Goal: Task Accomplishment & Management: Manage account settings

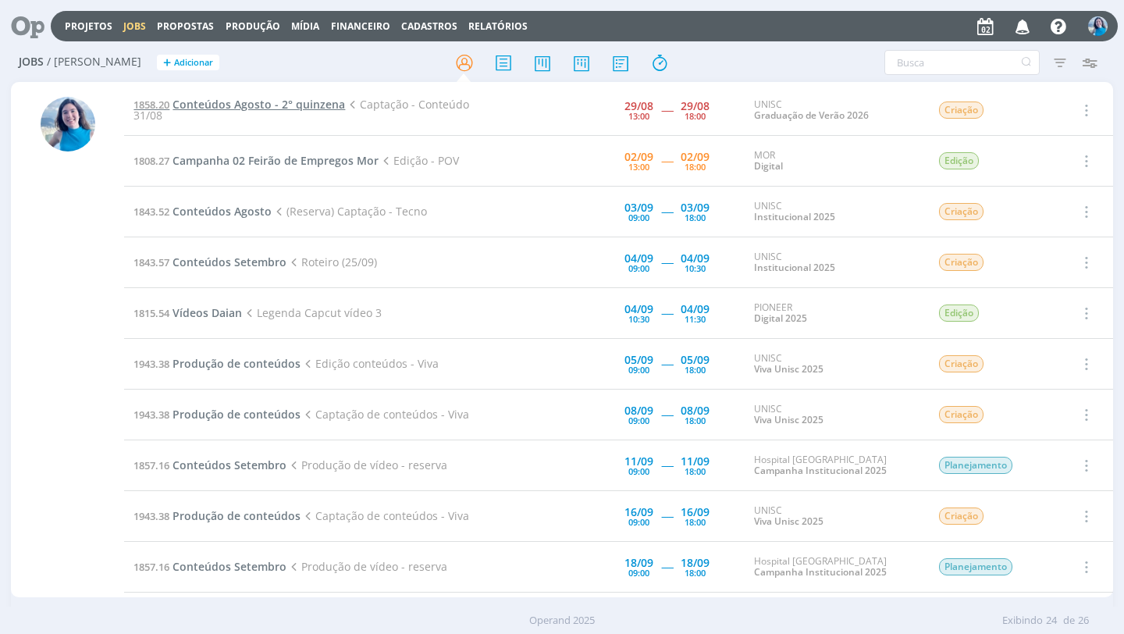
click at [297, 108] on span "Conteúdos Agosto - 2° quinzena" at bounding box center [258, 104] width 172 height 15
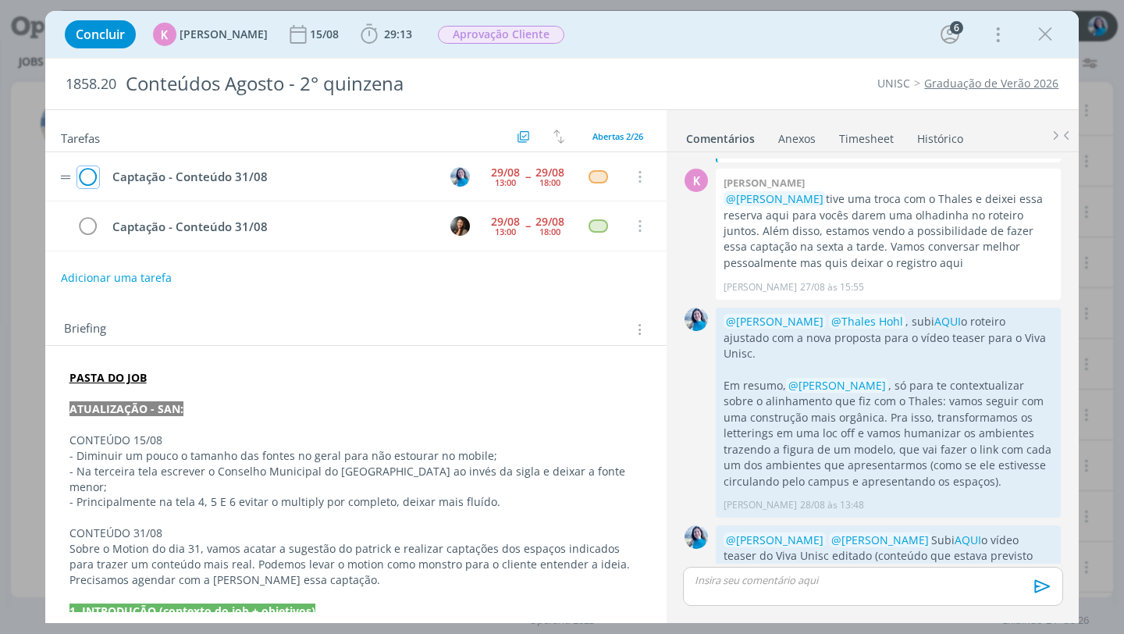
click at [93, 176] on icon "dialog" at bounding box center [88, 176] width 22 height 23
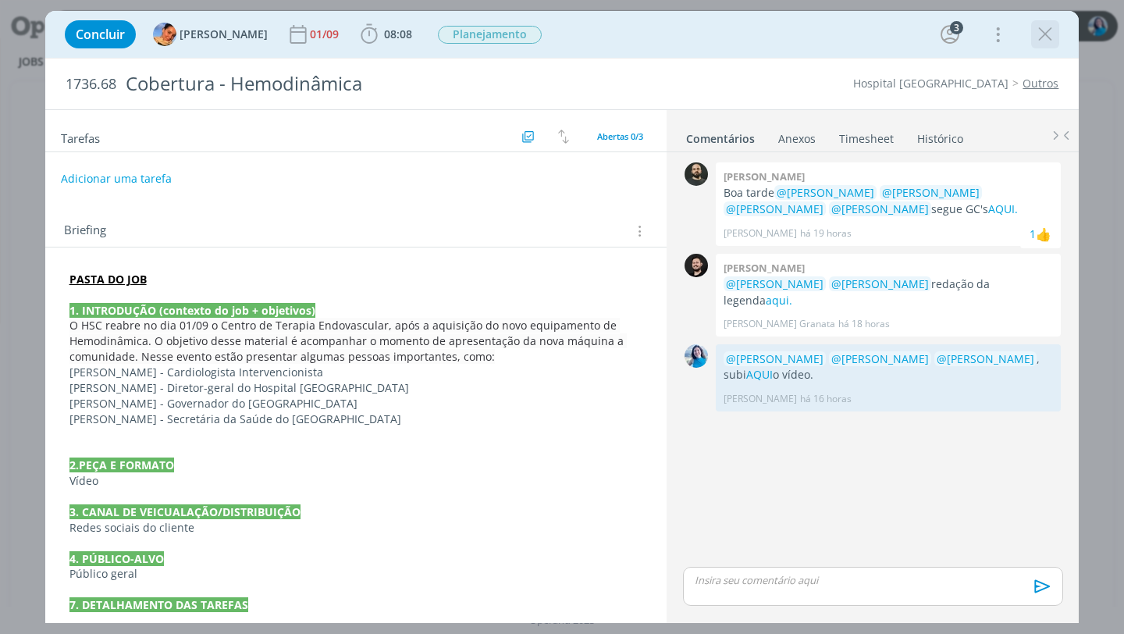
click at [1038, 30] on icon "dialog" at bounding box center [1044, 34] width 23 height 23
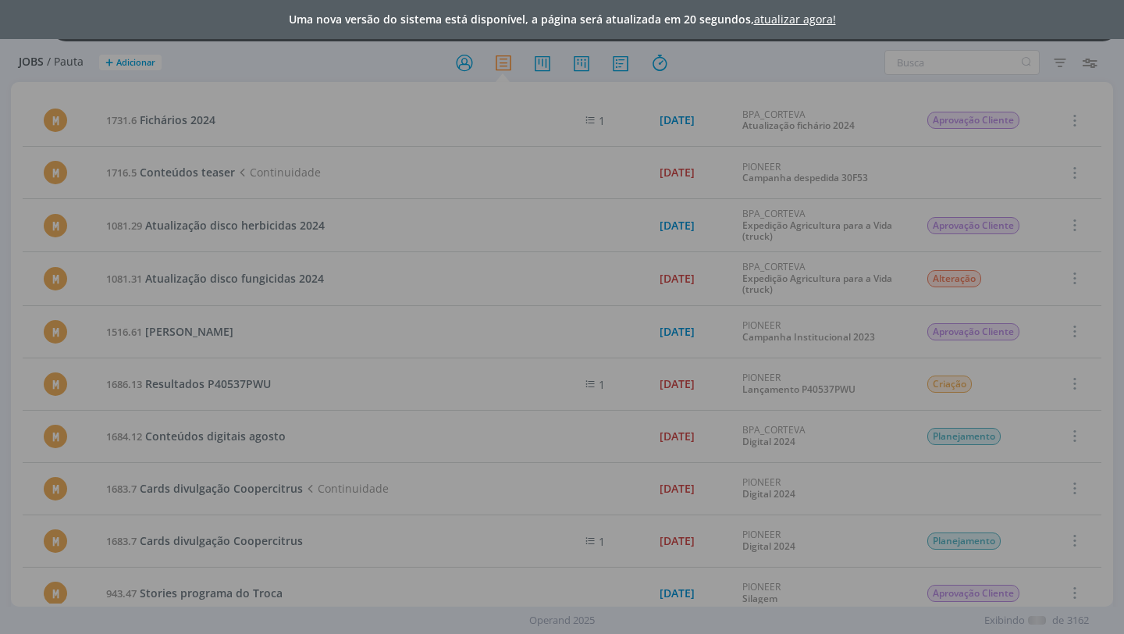
click at [463, 66] on div "Uma nova versão do sistema está disponível, a página será atualizada em 20 segu…" at bounding box center [562, 317] width 1124 height 634
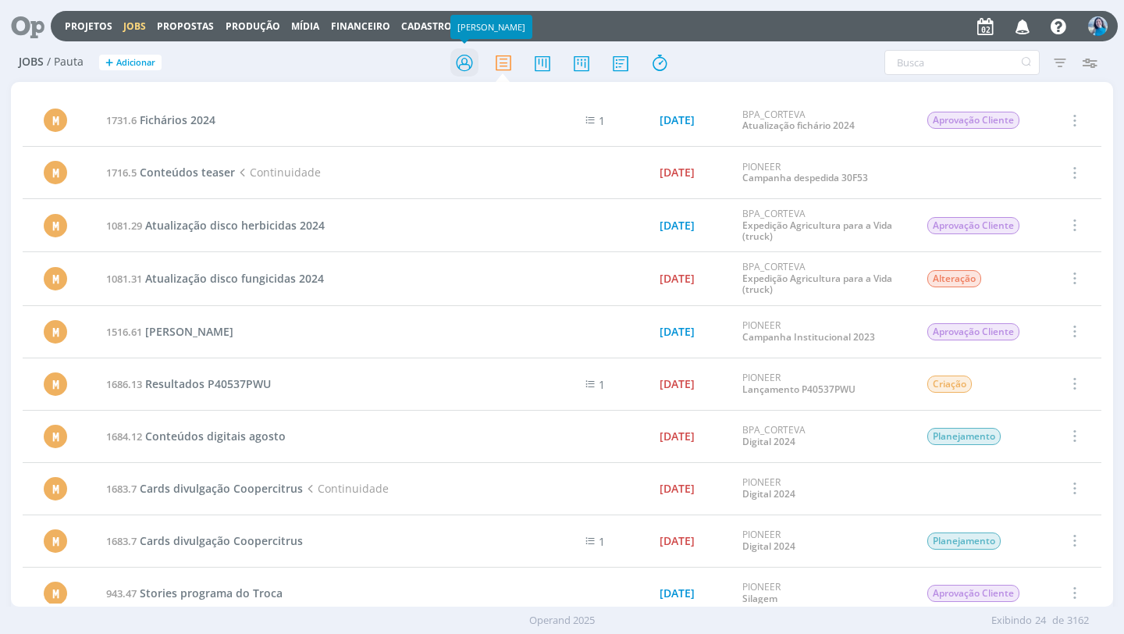
click at [460, 64] on icon at bounding box center [464, 63] width 28 height 30
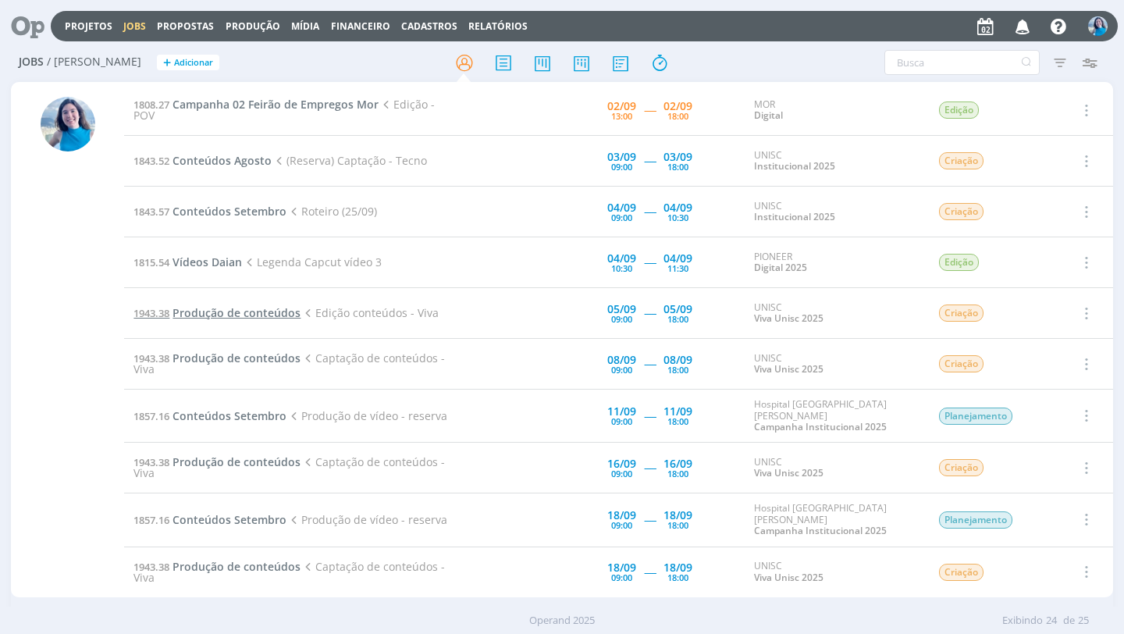
click at [282, 316] on span "Produção de conteúdos" at bounding box center [236, 312] width 128 height 15
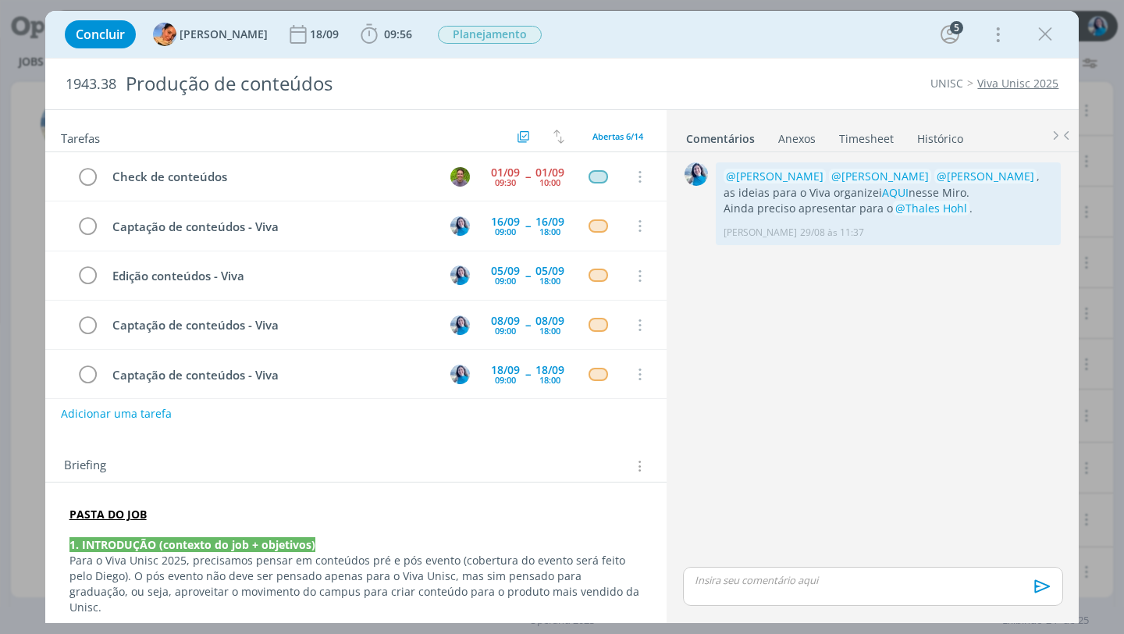
scroll to position [50, 0]
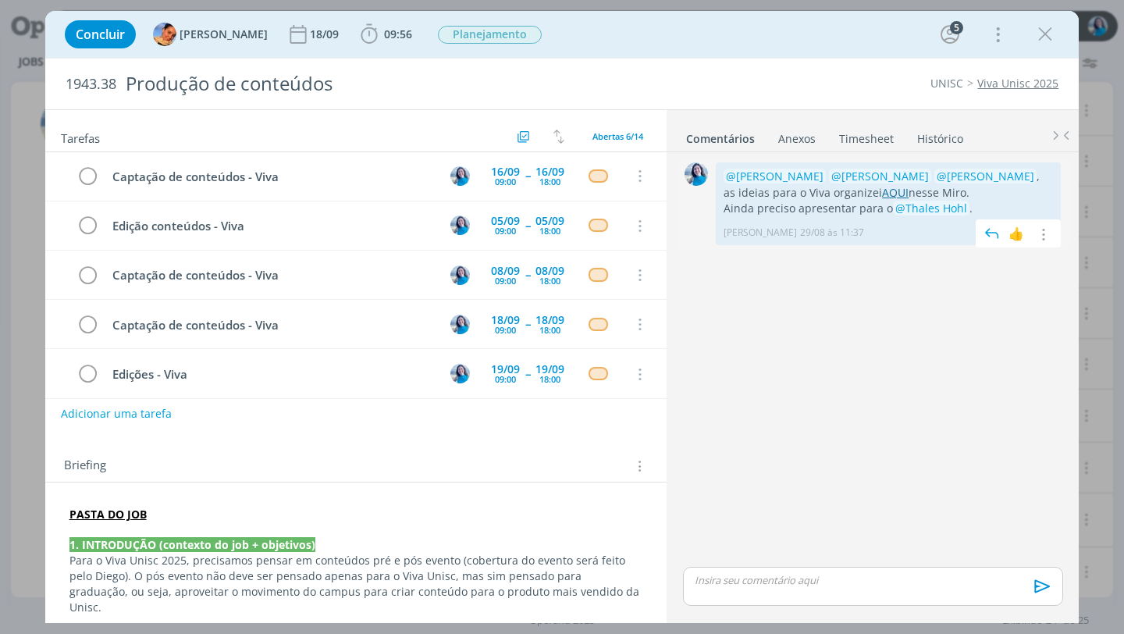
click at [882, 197] on link "AQUI" at bounding box center [895, 192] width 27 height 15
click at [384, 27] on span "09:56" at bounding box center [398, 34] width 28 height 15
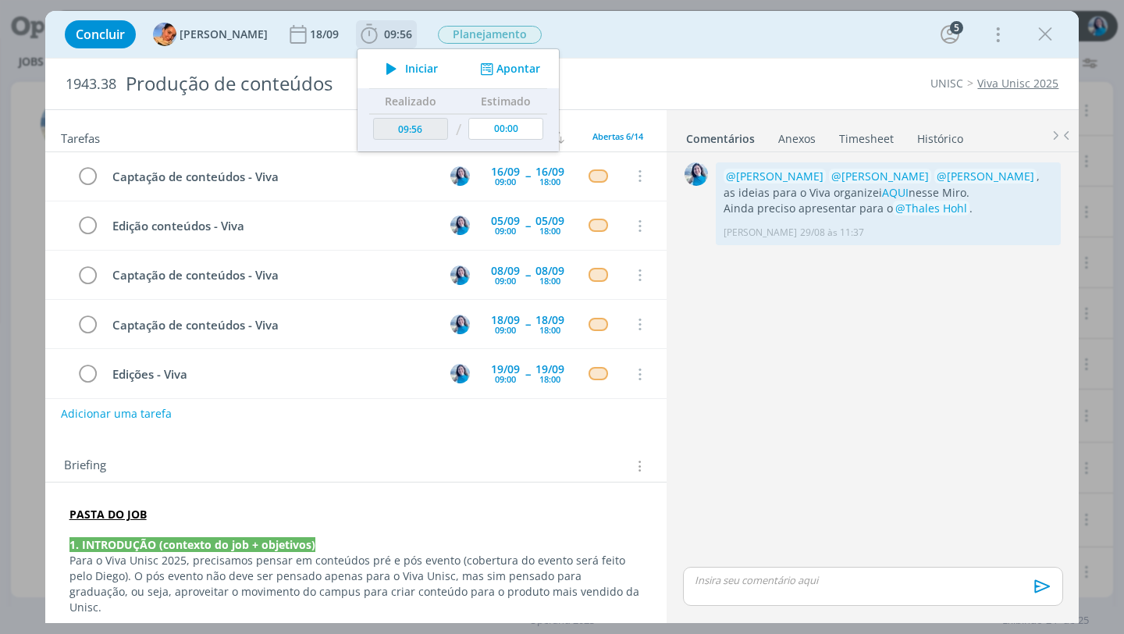
click at [389, 63] on icon "dialog" at bounding box center [391, 69] width 27 height 20
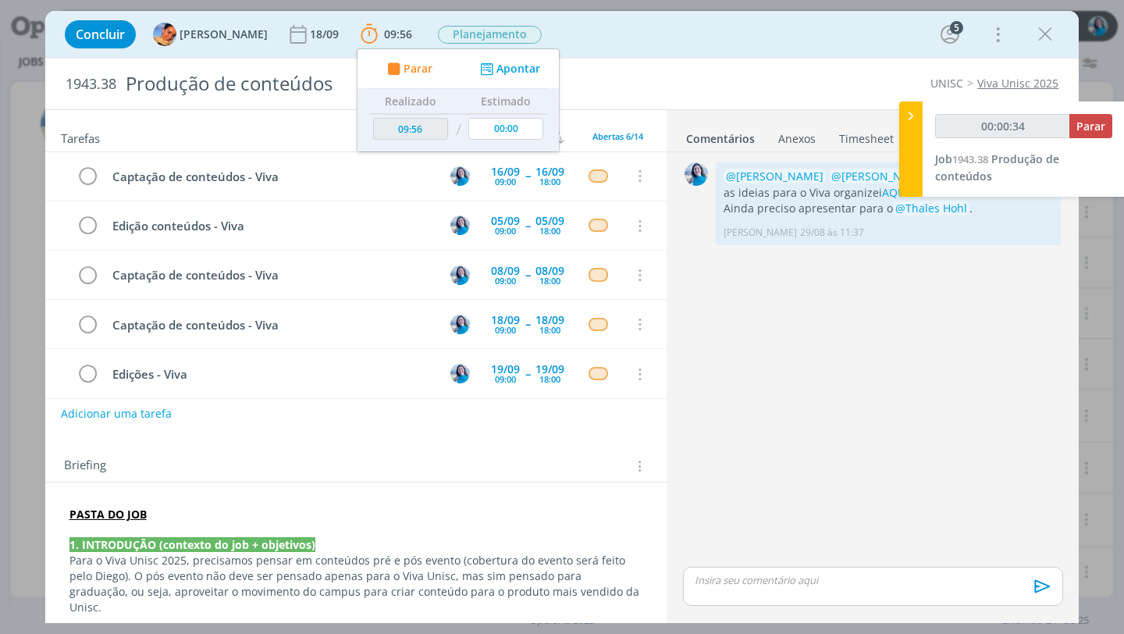
click at [126, 512] on strong "PASTA DO JOB" at bounding box center [107, 513] width 77 height 15
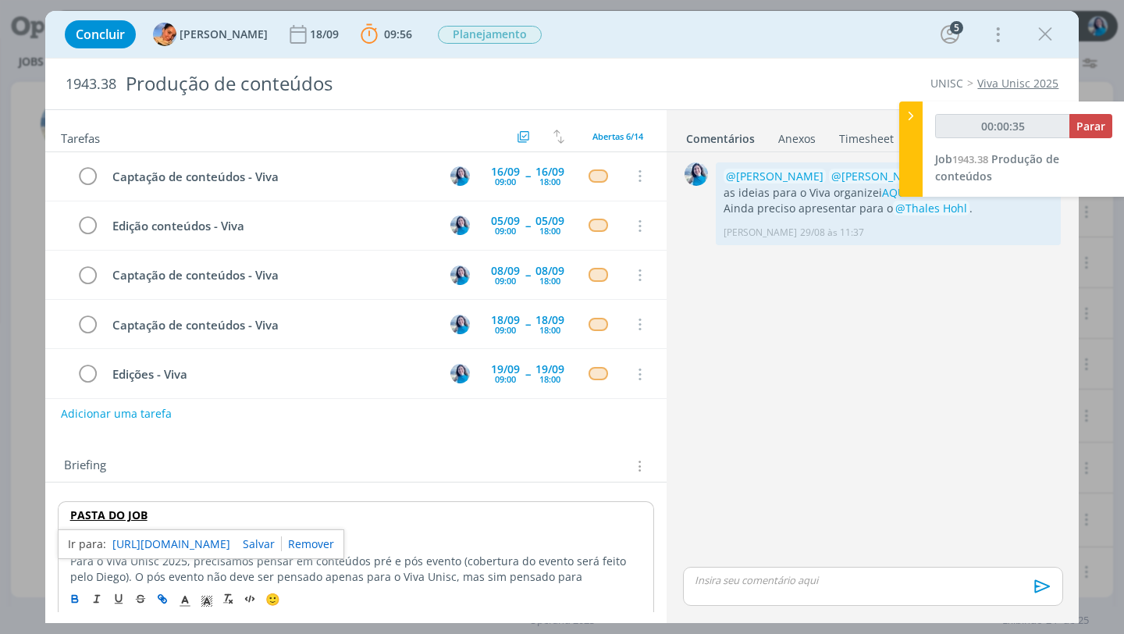
click at [138, 542] on link "https://sobeae.sharepoint.com/:f:/s/SOBEAE/EvhDPTIUOaJIsPqfuF7XBu4B0WmY3fooNgUc…" at bounding box center [171, 544] width 118 height 20
drag, startPoint x: 68, startPoint y: 83, endPoint x: 117, endPoint y: 84, distance: 49.2
click at [117, 84] on h2 "1943.38 Produção de conteúdos" at bounding box center [352, 84] width 573 height 51
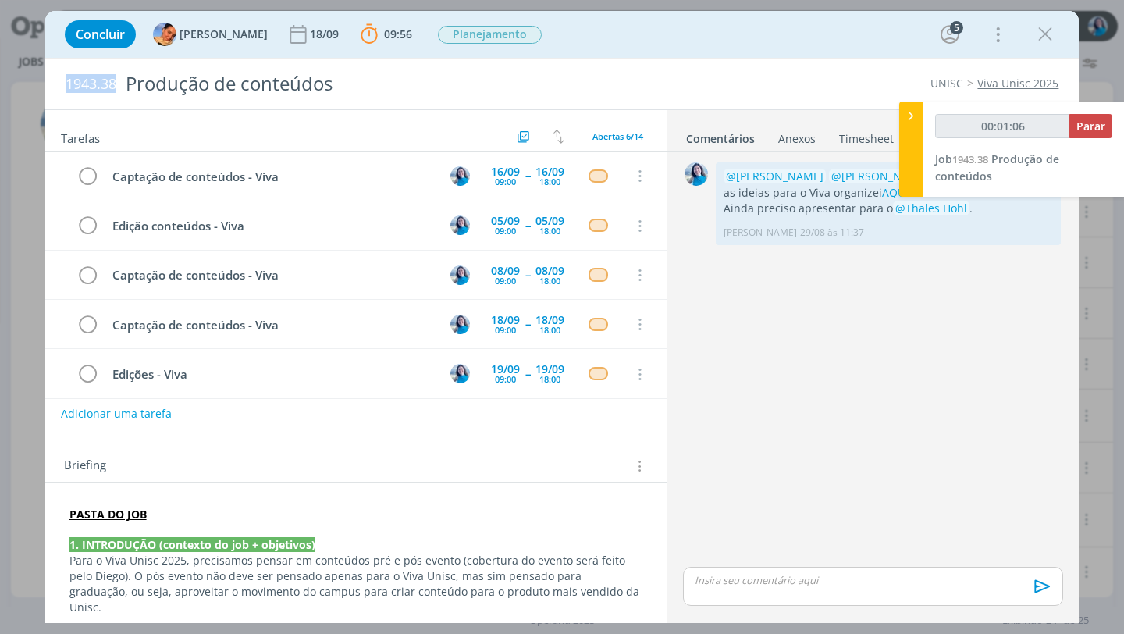
copy span "1943.38"
type input "00:13:11"
click at [914, 122] on icon at bounding box center [911, 116] width 16 height 16
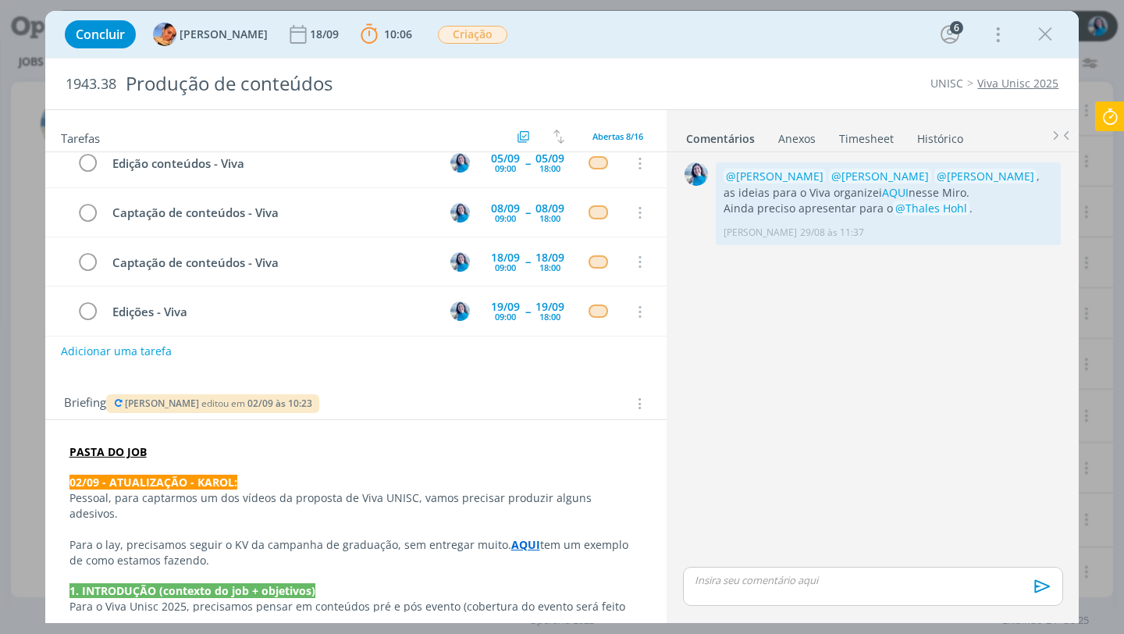
scroll to position [97, 0]
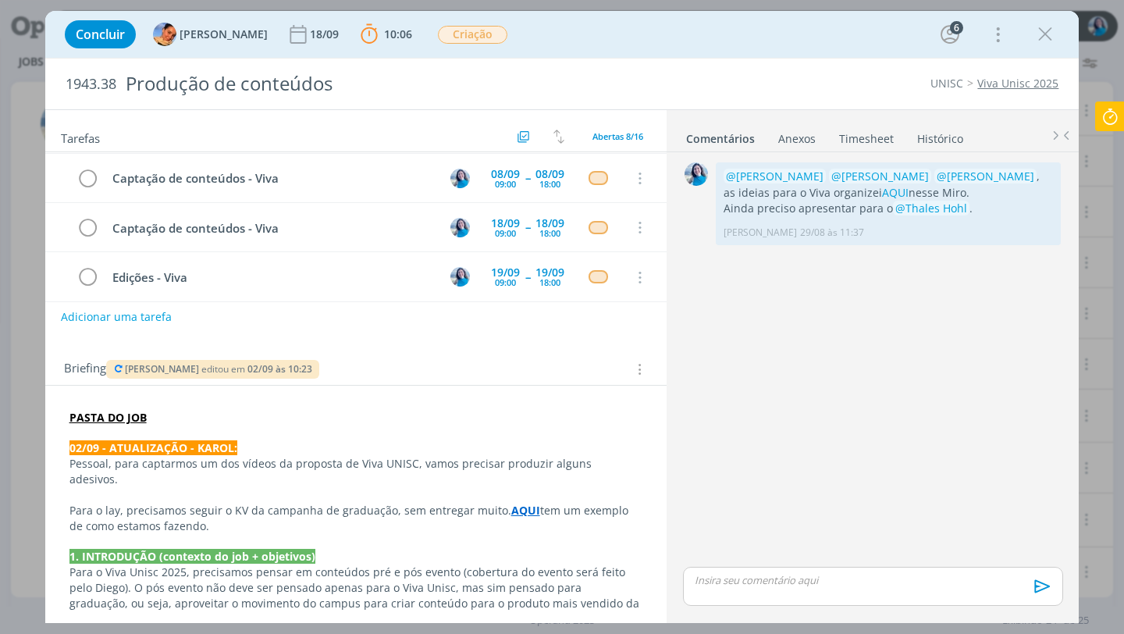
click at [513, 503] on strong "AQUI" at bounding box center [525, 510] width 29 height 15
click at [706, 575] on p "dialog" at bounding box center [872, 580] width 354 height 14
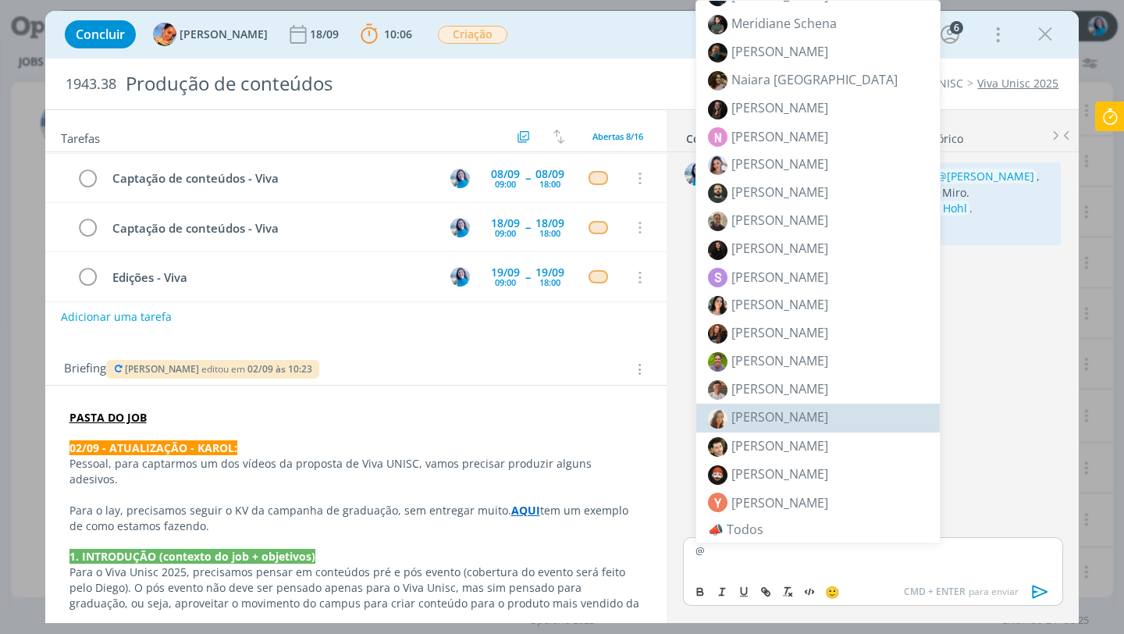
scroll to position [1031, 0]
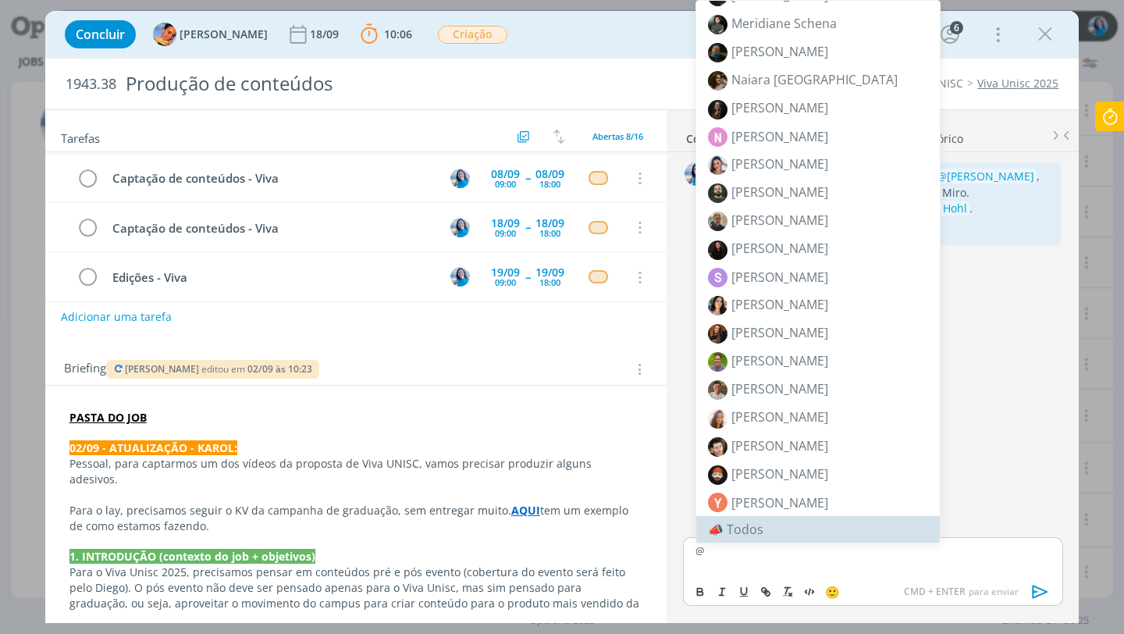
click at [726, 556] on p "@" at bounding box center [872, 550] width 354 height 14
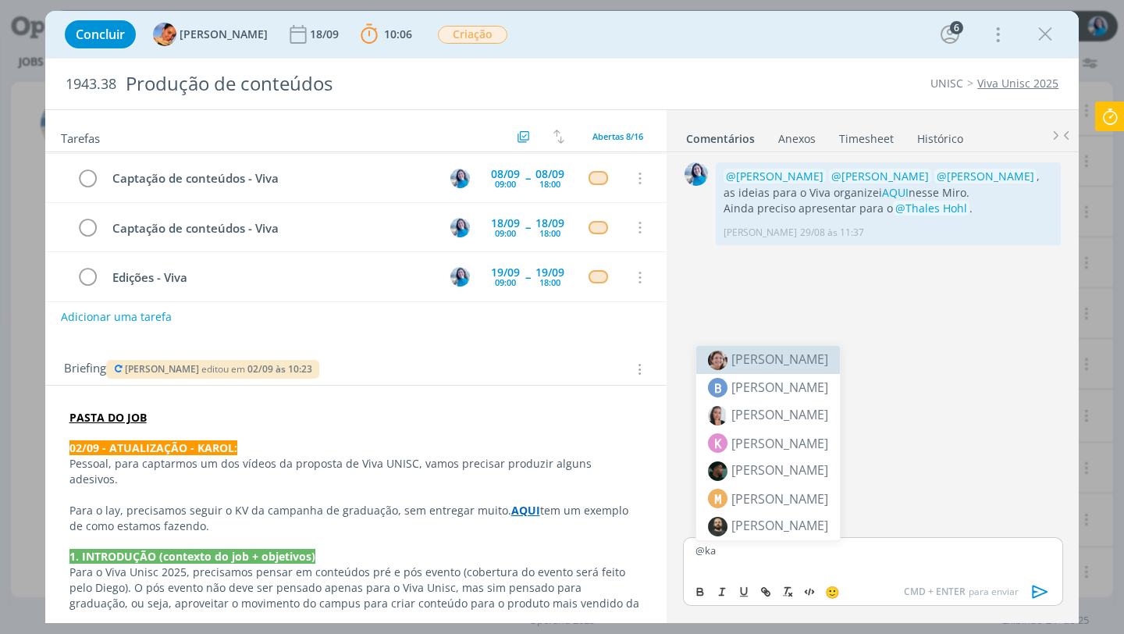
scroll to position [0, 0]
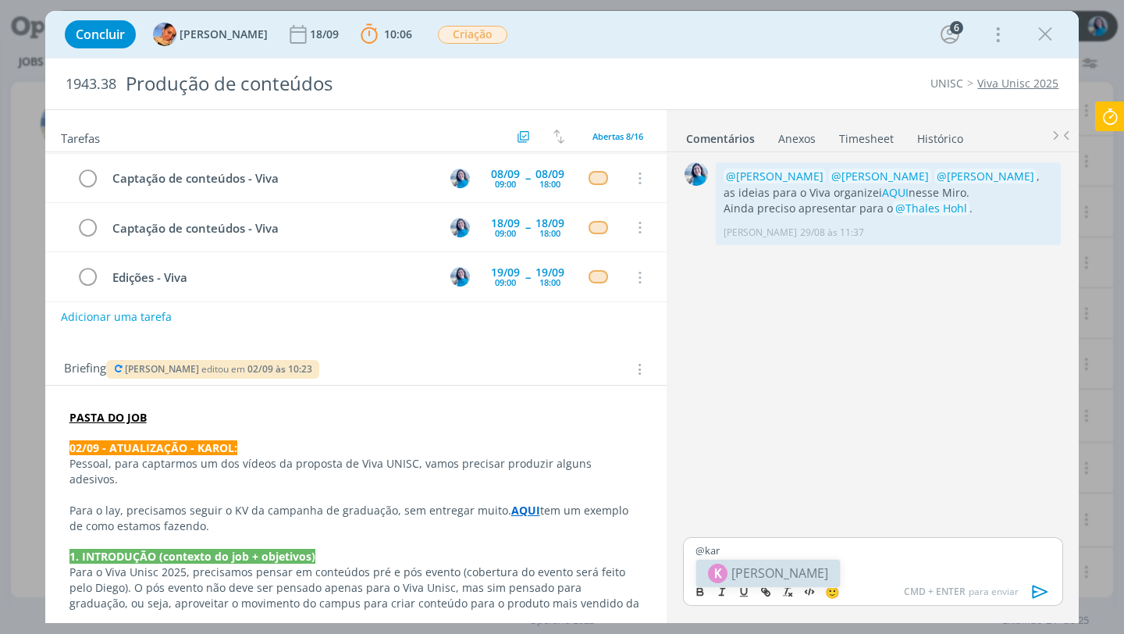
click at [725, 571] on span "K" at bounding box center [718, 573] width 20 height 20
click at [819, 570] on span "[PERSON_NAME]" at bounding box center [867, 572] width 97 height 17
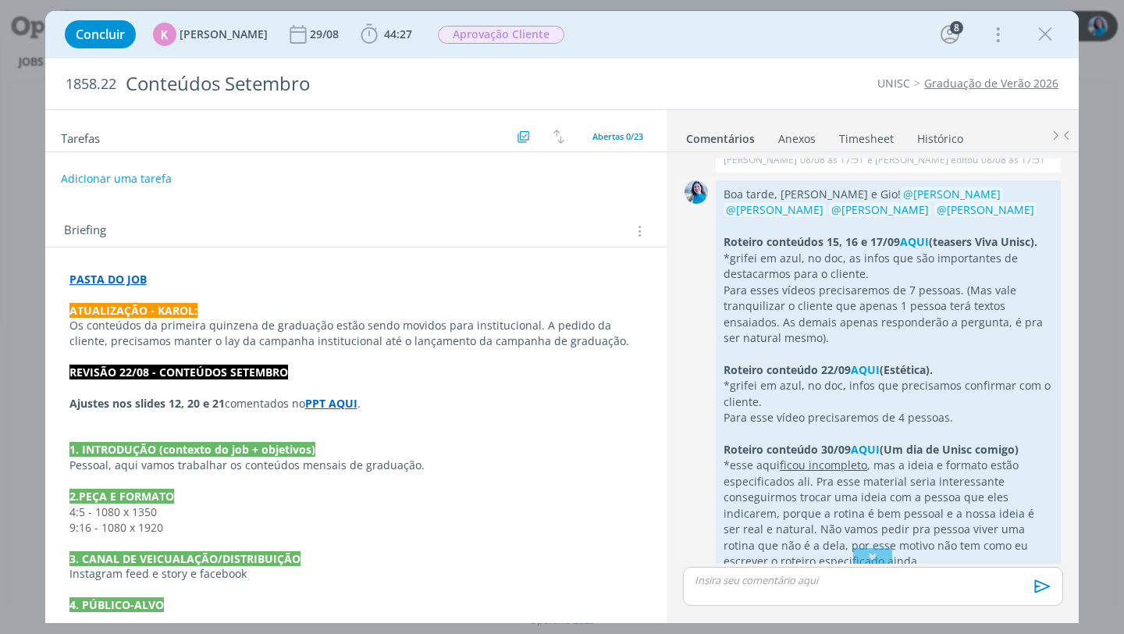
scroll to position [983, 0]
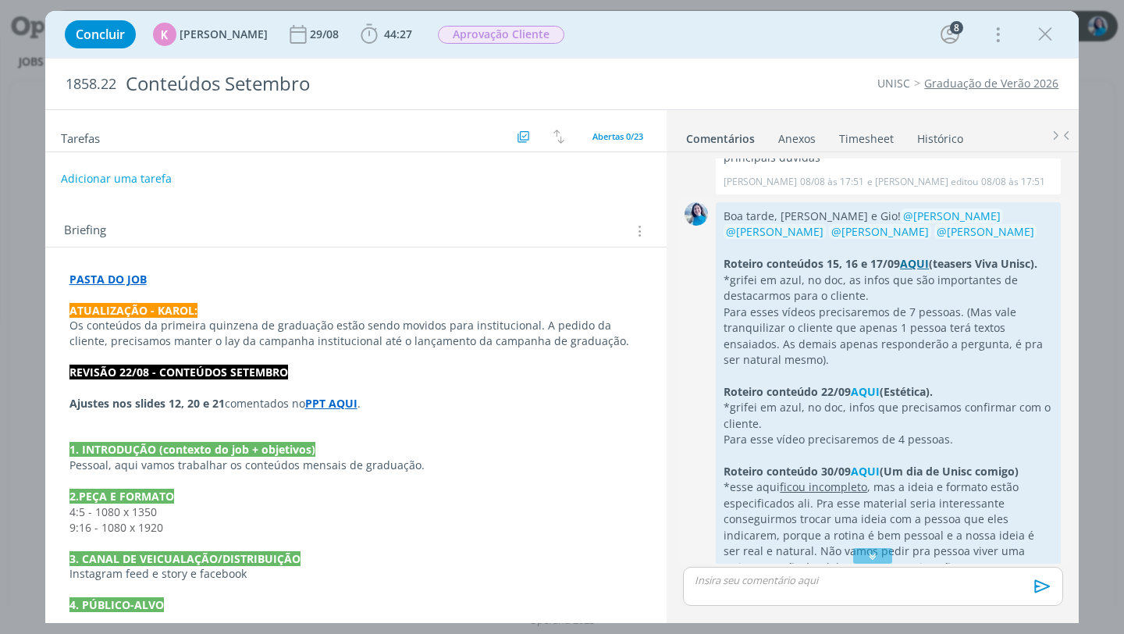
click at [923, 258] on strong "AQUI" at bounding box center [914, 263] width 29 height 15
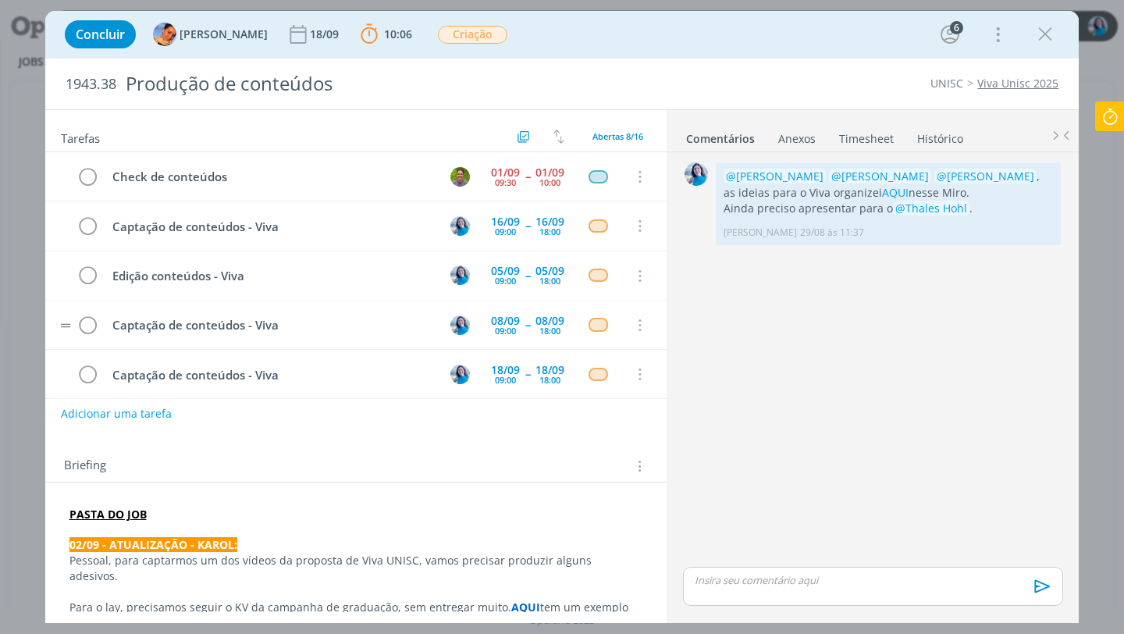
scroll to position [160, 0]
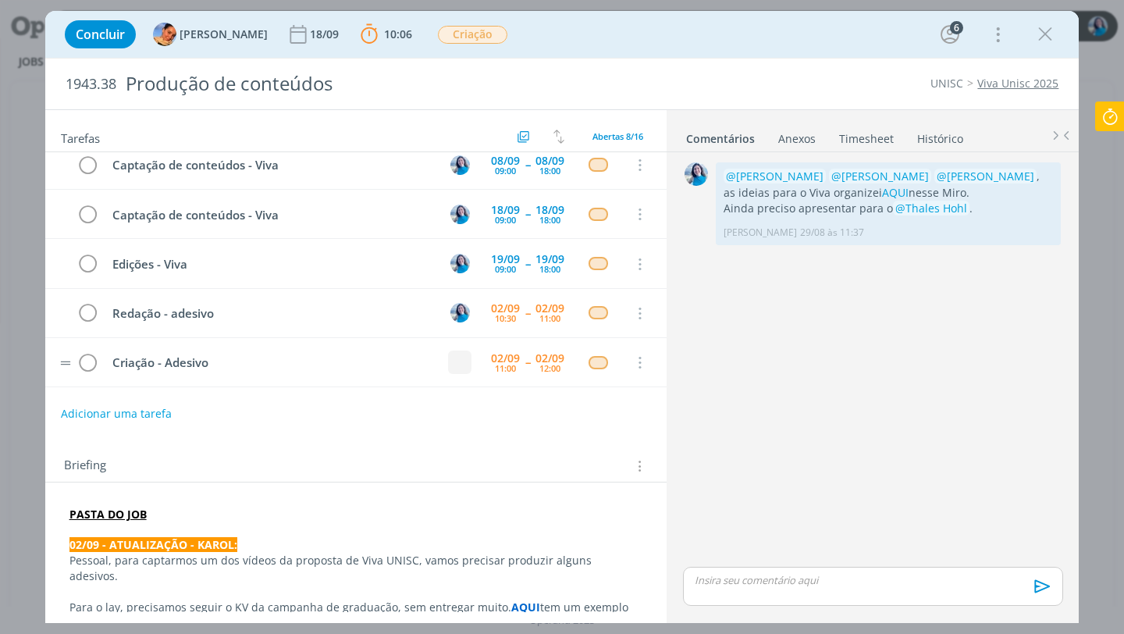
click at [449, 362] on button "dialog" at bounding box center [459, 361] width 23 height 23
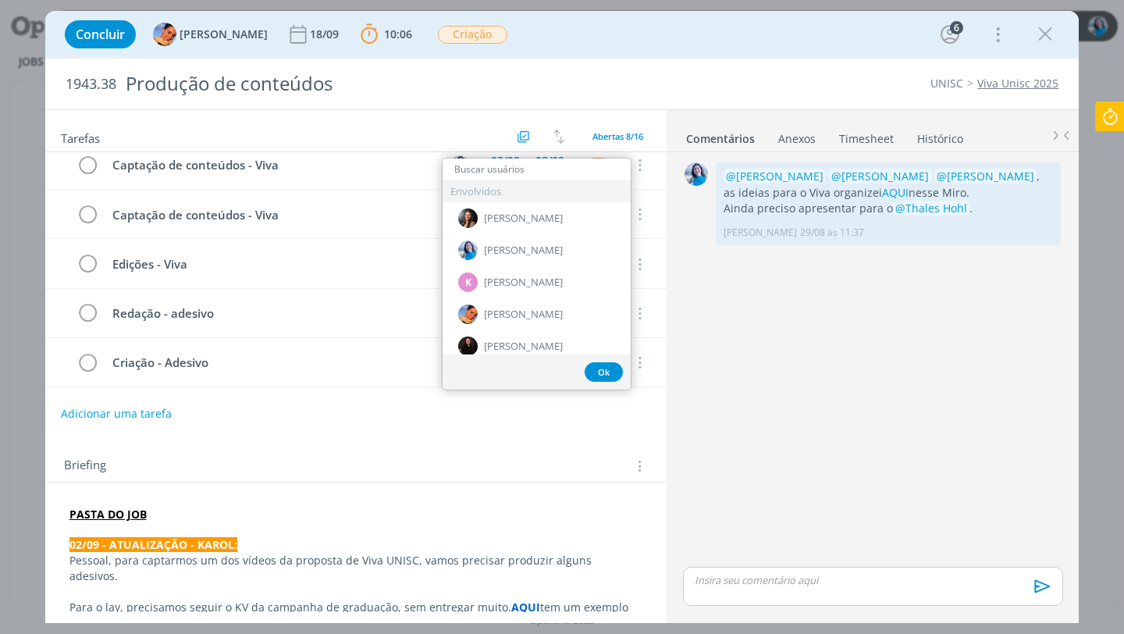
click at [391, 411] on div "Adicionar uma tarefa" at bounding box center [356, 414] width 622 height 28
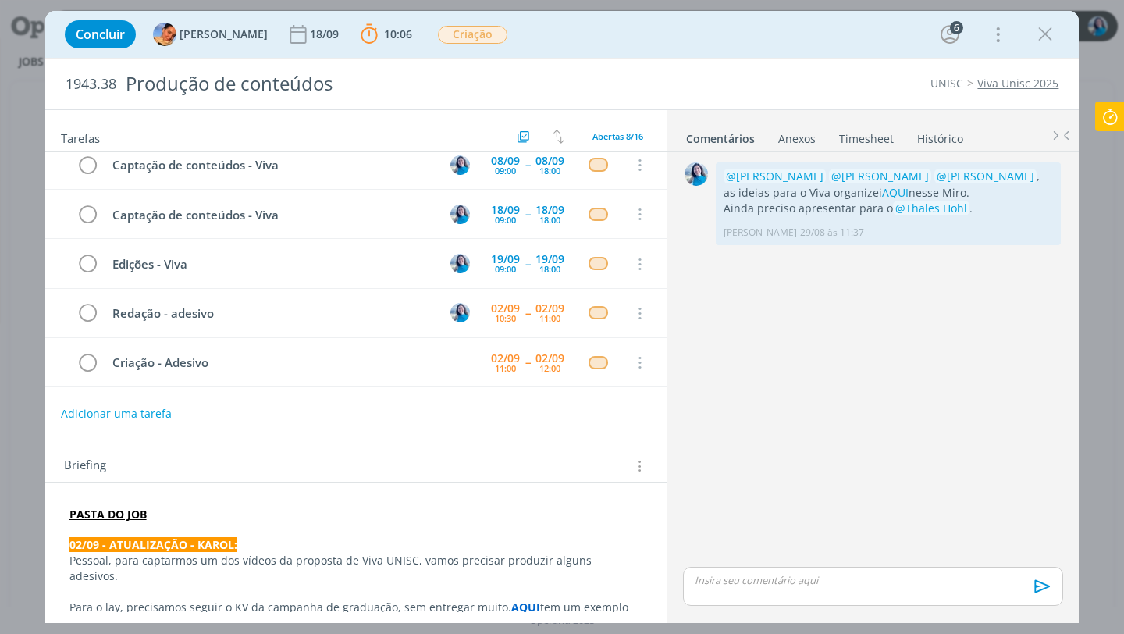
click at [741, 589] on div "dialog" at bounding box center [872, 585] width 379 height 39
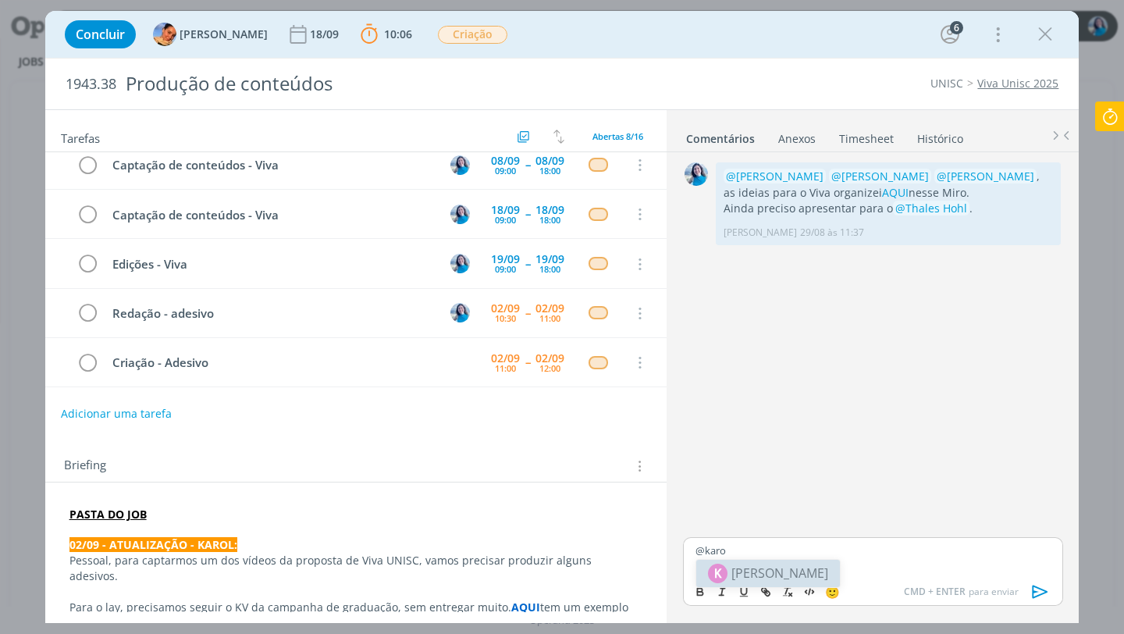
click at [754, 566] on span "[PERSON_NAME]" at bounding box center [779, 572] width 97 height 19
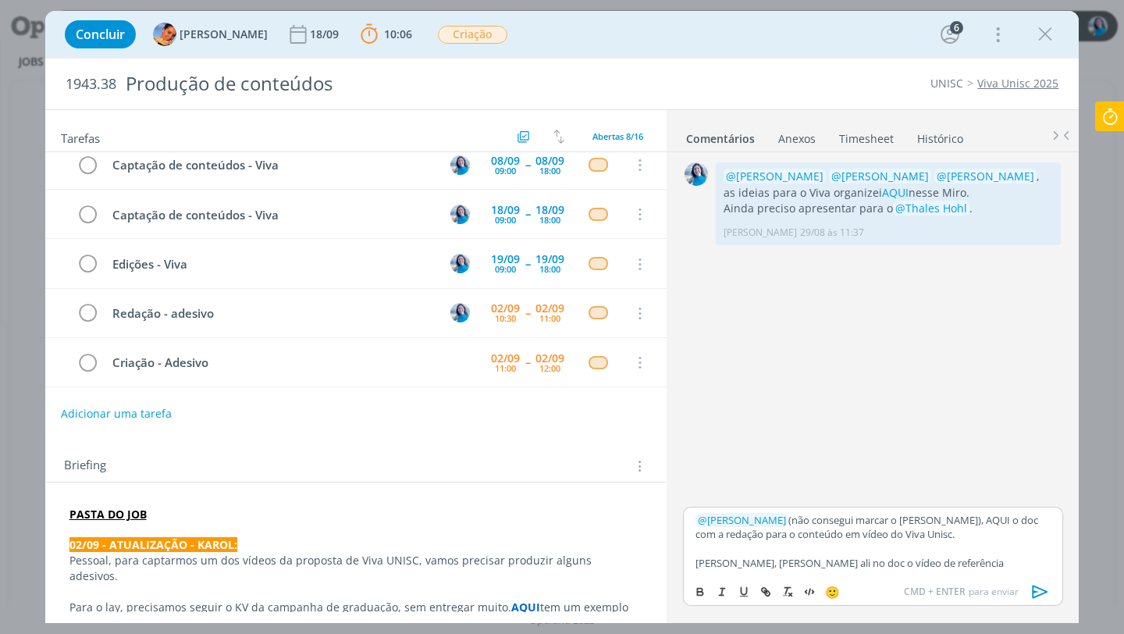
click at [950, 523] on p "﻿ @ [PERSON_NAME] ﻿ (não consegui marcar o [PERSON_NAME]), AQUI o doc com a red…" at bounding box center [872, 527] width 354 height 29
click at [766, 591] on line "dialog" at bounding box center [765, 591] width 3 height 3
paste input "[URL][DOMAIN_NAME]"
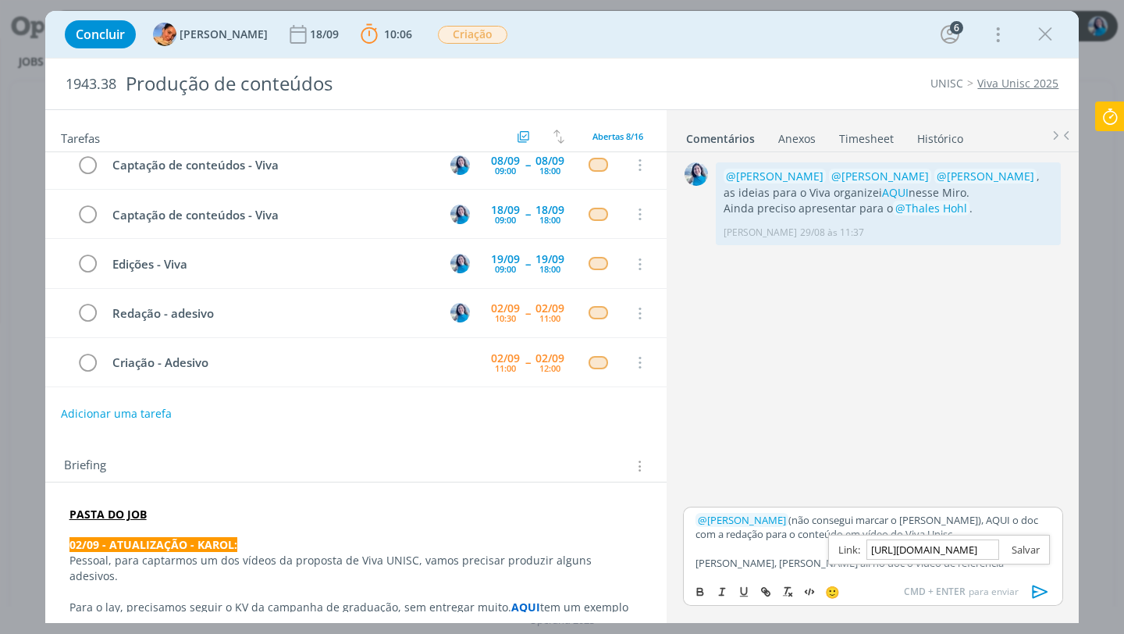
type input "[URL][DOMAIN_NAME]"
click at [1029, 547] on link "dialog" at bounding box center [1019, 549] width 41 height 14
drag, startPoint x: 697, startPoint y: 563, endPoint x: 730, endPoint y: 562, distance: 32.8
click at [730, 562] on p "[PERSON_NAME], [PERSON_NAME] ali no doc o vídeo de referência" at bounding box center [872, 563] width 354 height 14
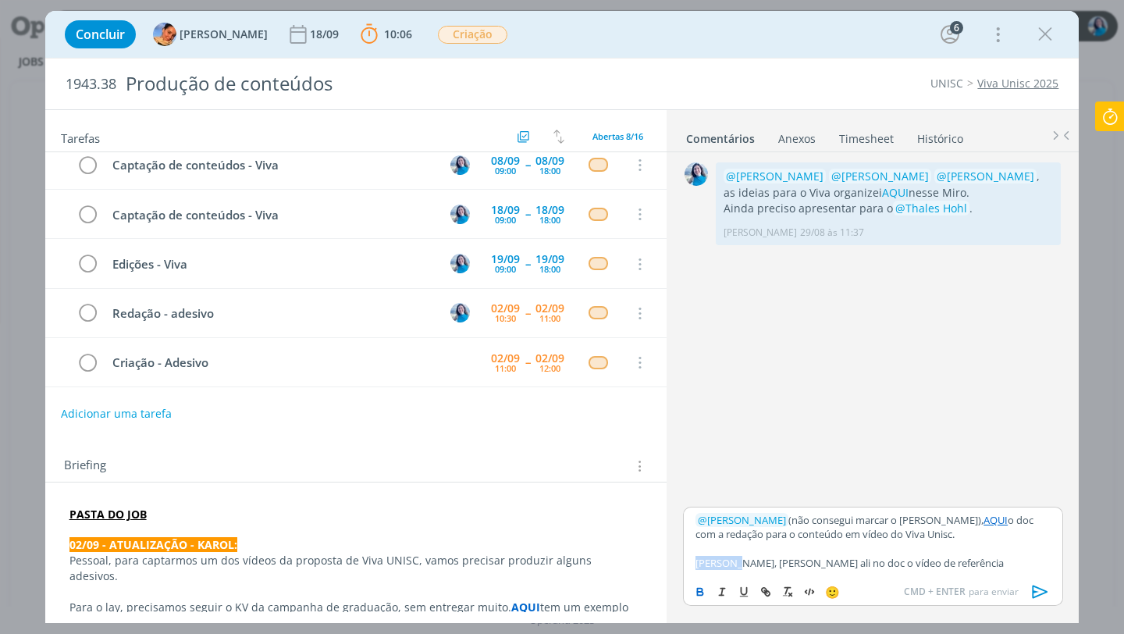
click at [703, 590] on icon "dialog" at bounding box center [700, 591] width 12 height 12
click at [926, 561] on p "[PERSON_NAME], [PERSON_NAME] ali no doc o vídeo de referência" at bounding box center [872, 563] width 354 height 14
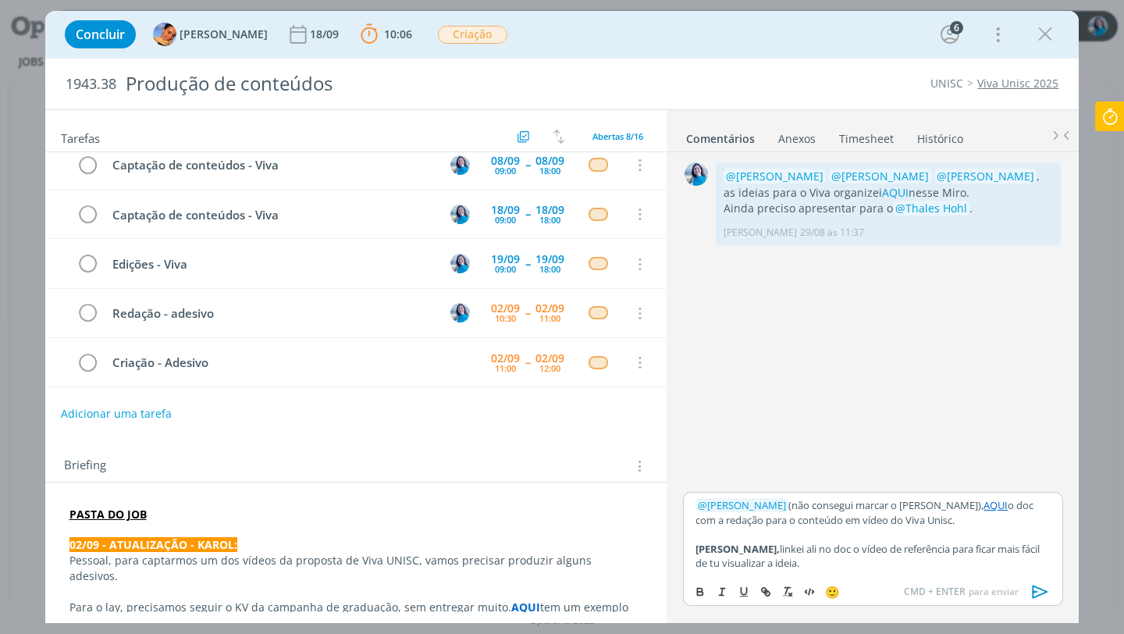
click at [922, 518] on p "﻿ @ [PERSON_NAME] ﻿ (não consegui marcar o [PERSON_NAME]), AQUI o doc com a red…" at bounding box center [872, 512] width 354 height 29
click at [923, 559] on p "[PERSON_NAME], [PERSON_NAME] ali no doc o vídeo de referência para ficar mais f…" at bounding box center [872, 556] width 354 height 29
click at [1040, 591] on icon "dialog" at bounding box center [1039, 591] width 23 height 23
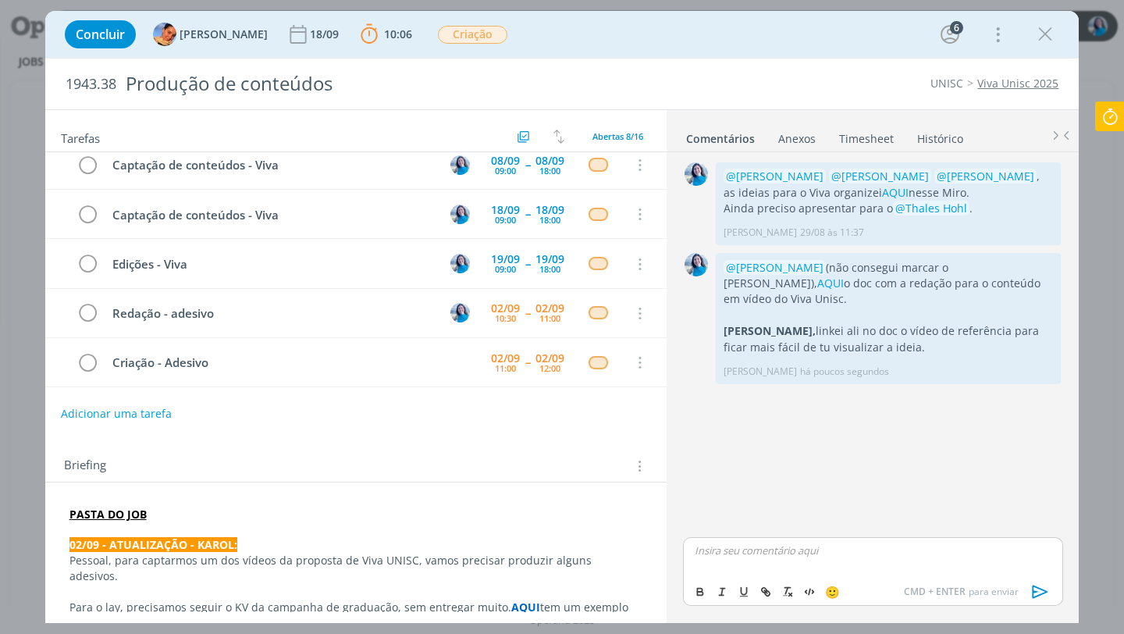
click at [752, 406] on div "0 @[PERSON_NAME] @[PERSON_NAME] @[PERSON_NAME] , as ideias para o Viva organize…" at bounding box center [873, 345] width 392 height 375
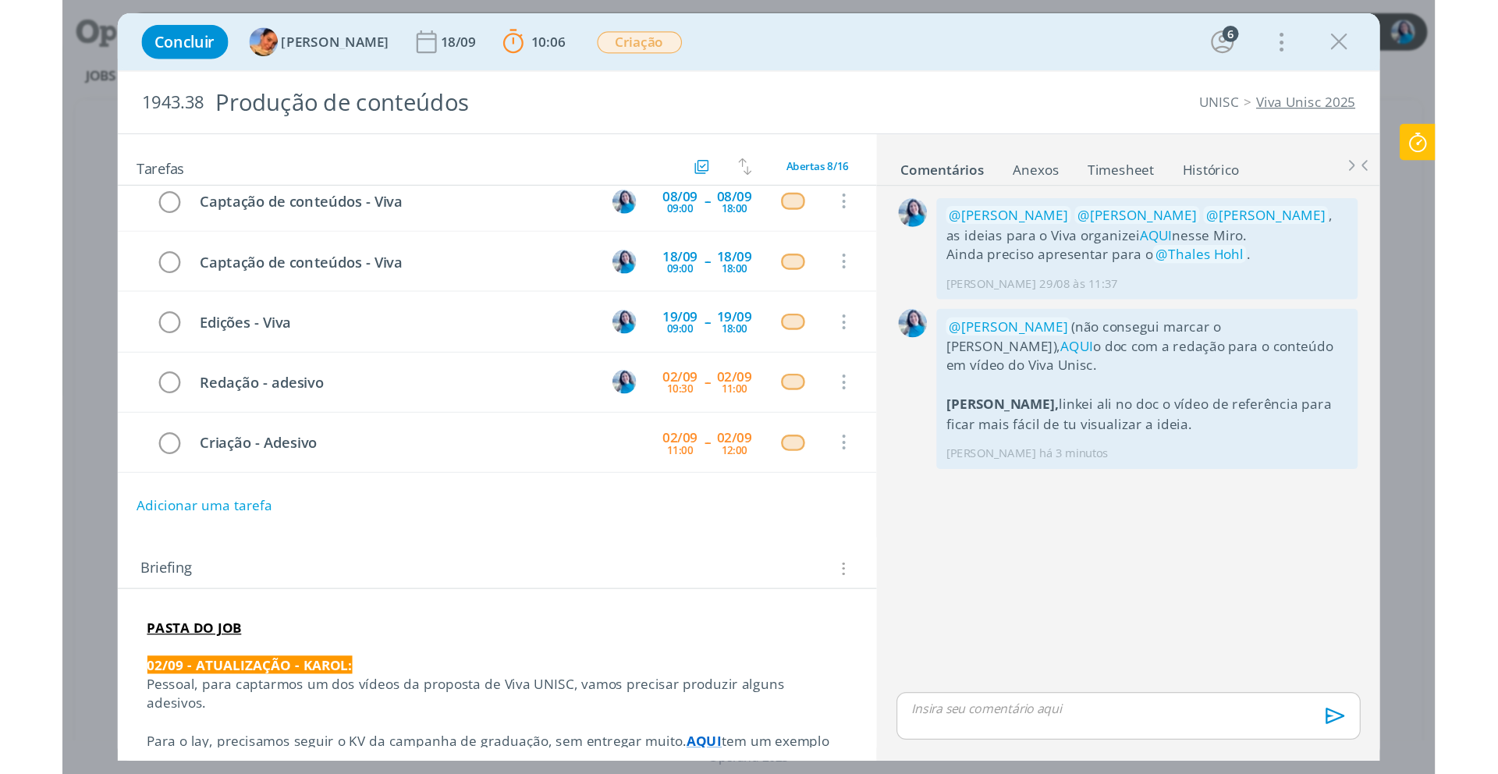
scroll to position [105, 0]
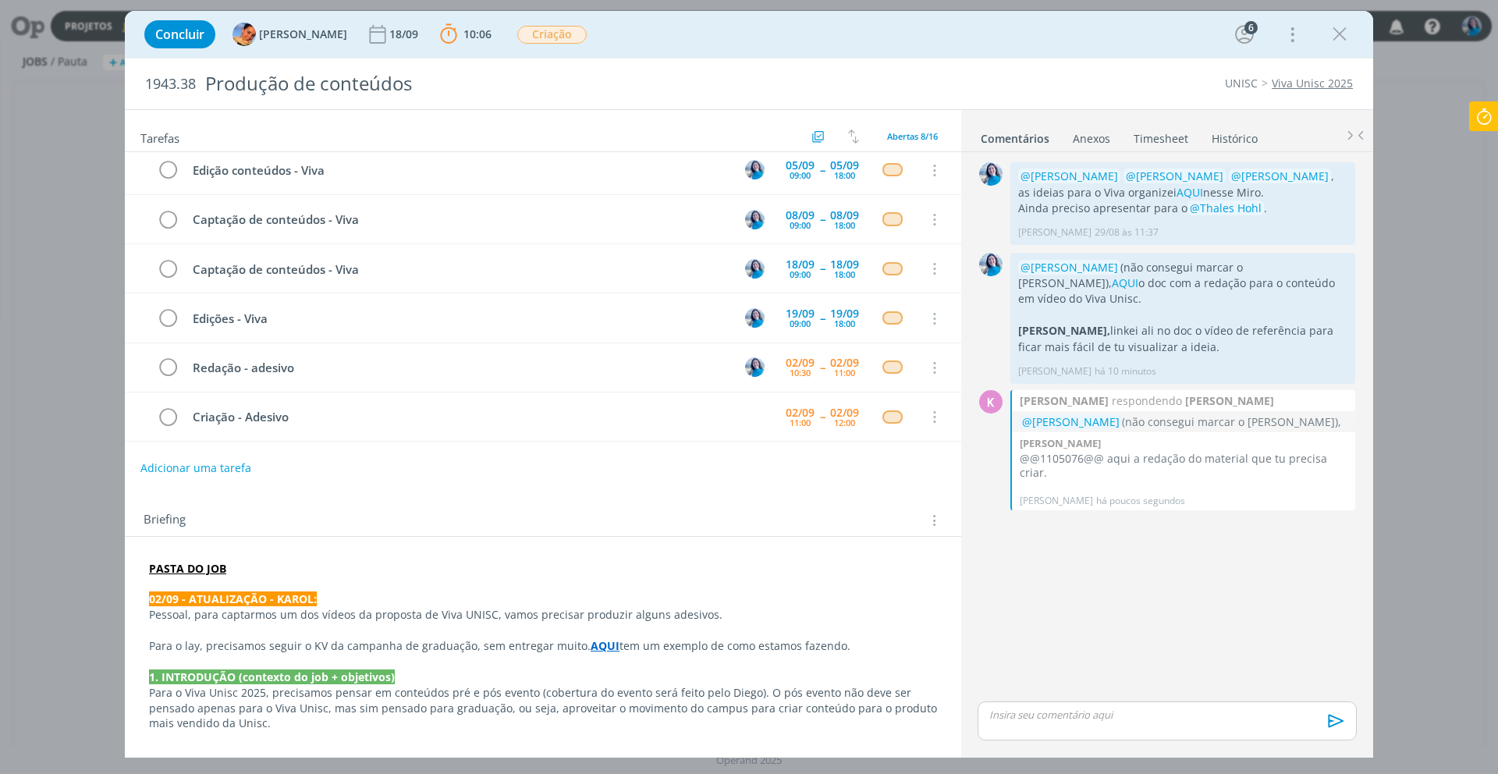
click at [1123, 115] on icon at bounding box center [1484, 116] width 28 height 30
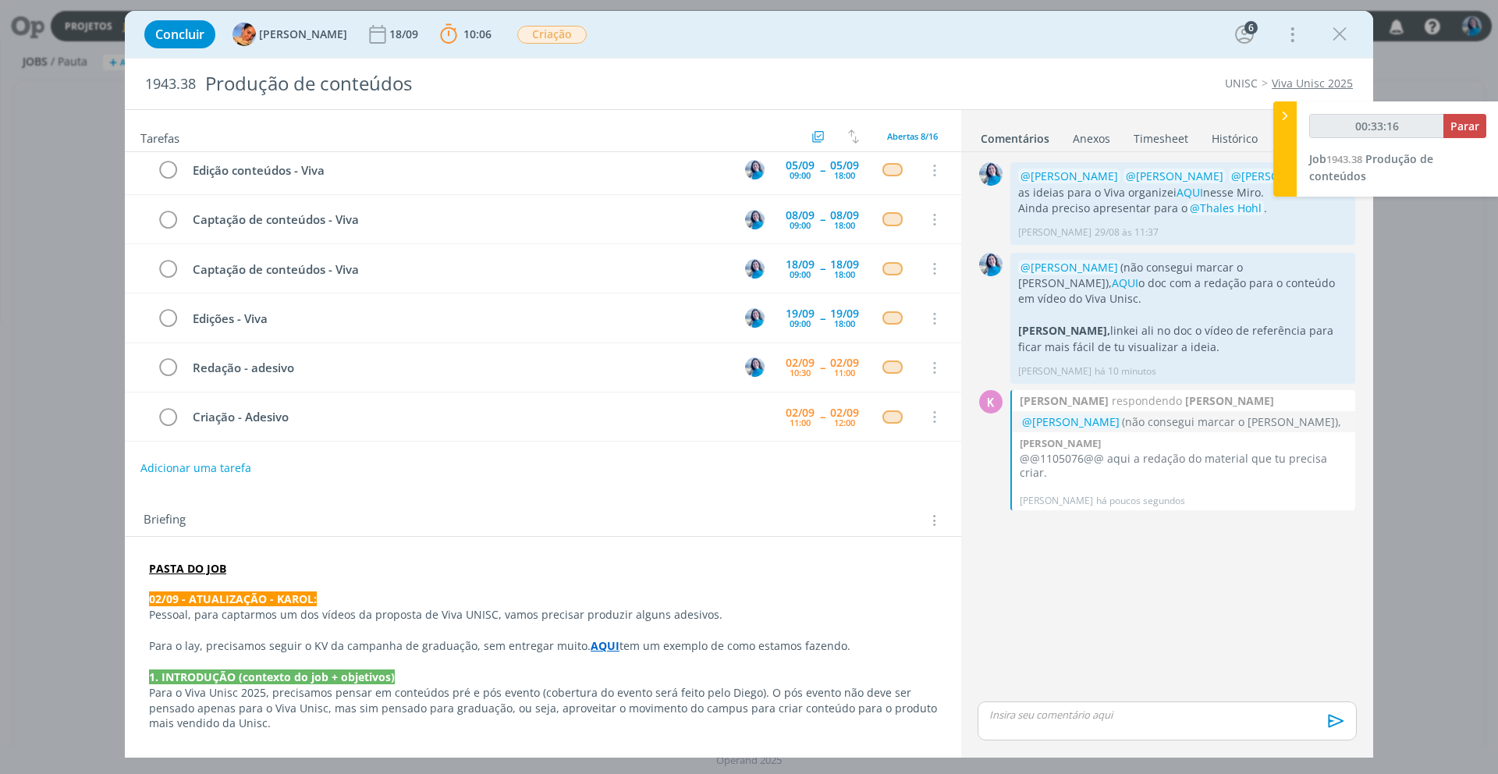
type input "00:33:17"
click at [1123, 125] on span "Parar" at bounding box center [1465, 126] width 29 height 15
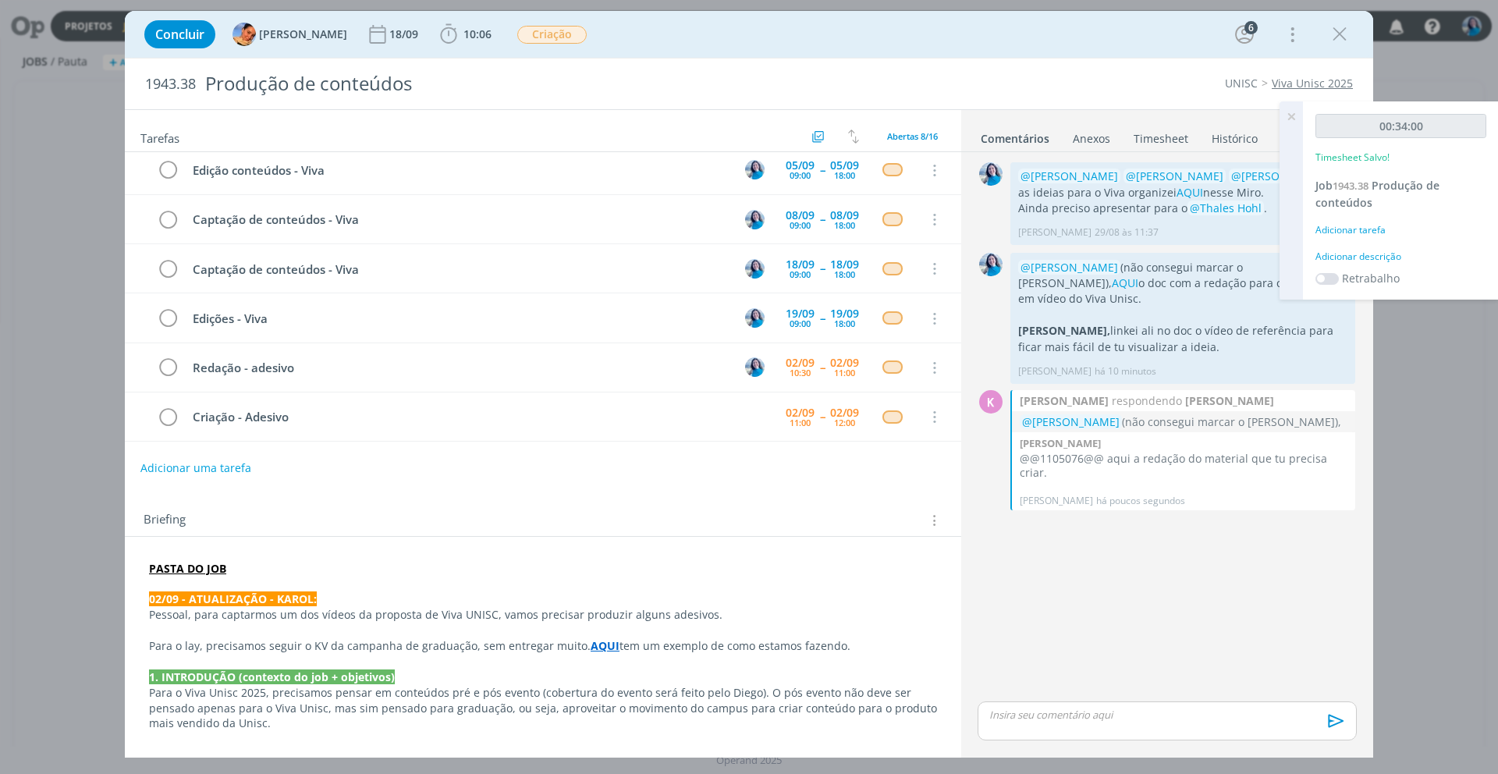
click at [1123, 254] on div "Adicionar descrição" at bounding box center [1401, 257] width 171 height 14
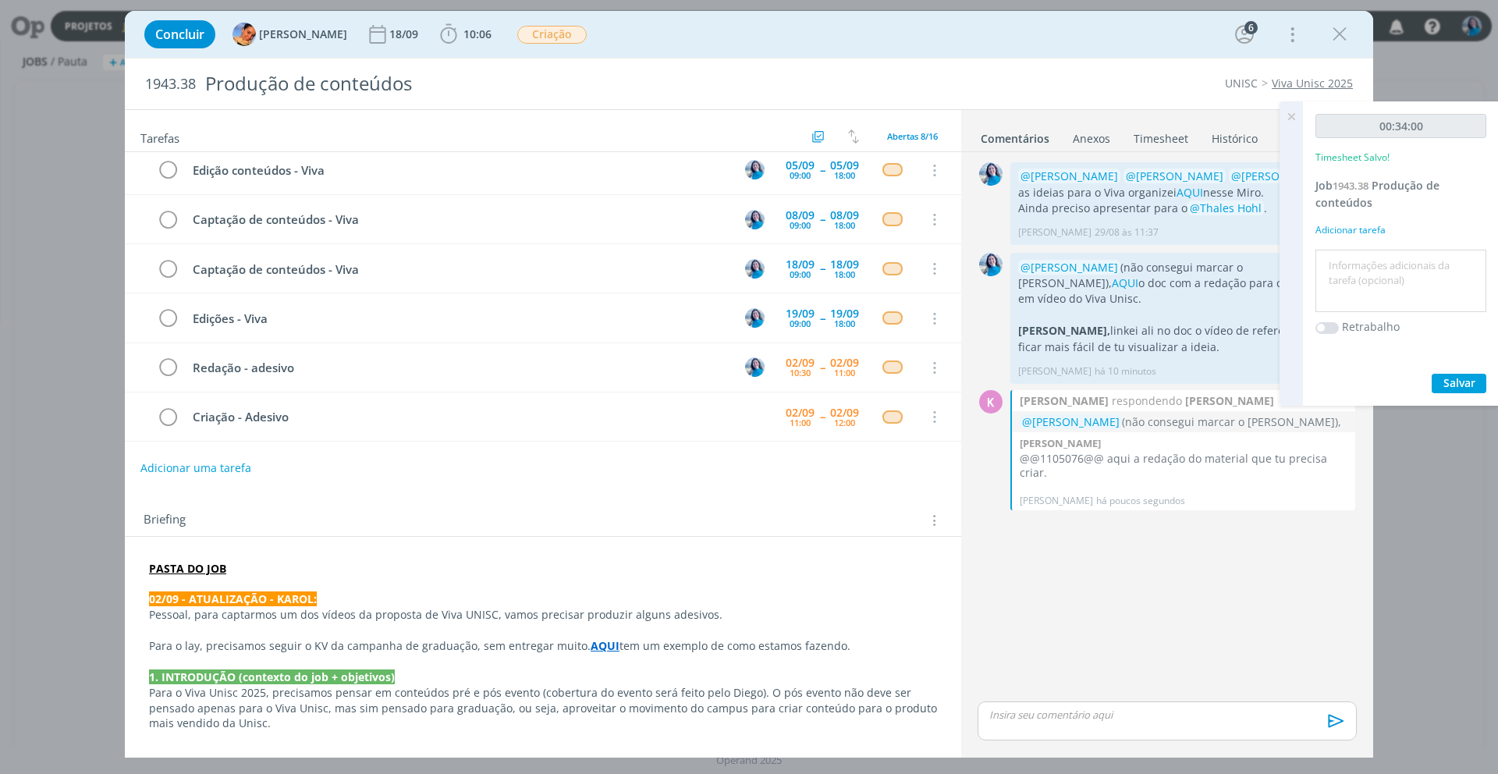
click at [1123, 263] on textarea at bounding box center [1400, 281] width 163 height 55
type textarea "redação e legenda para o conteúdo "Você está pronto(a)?""
click at [1123, 381] on span "Salvar" at bounding box center [1460, 382] width 32 height 15
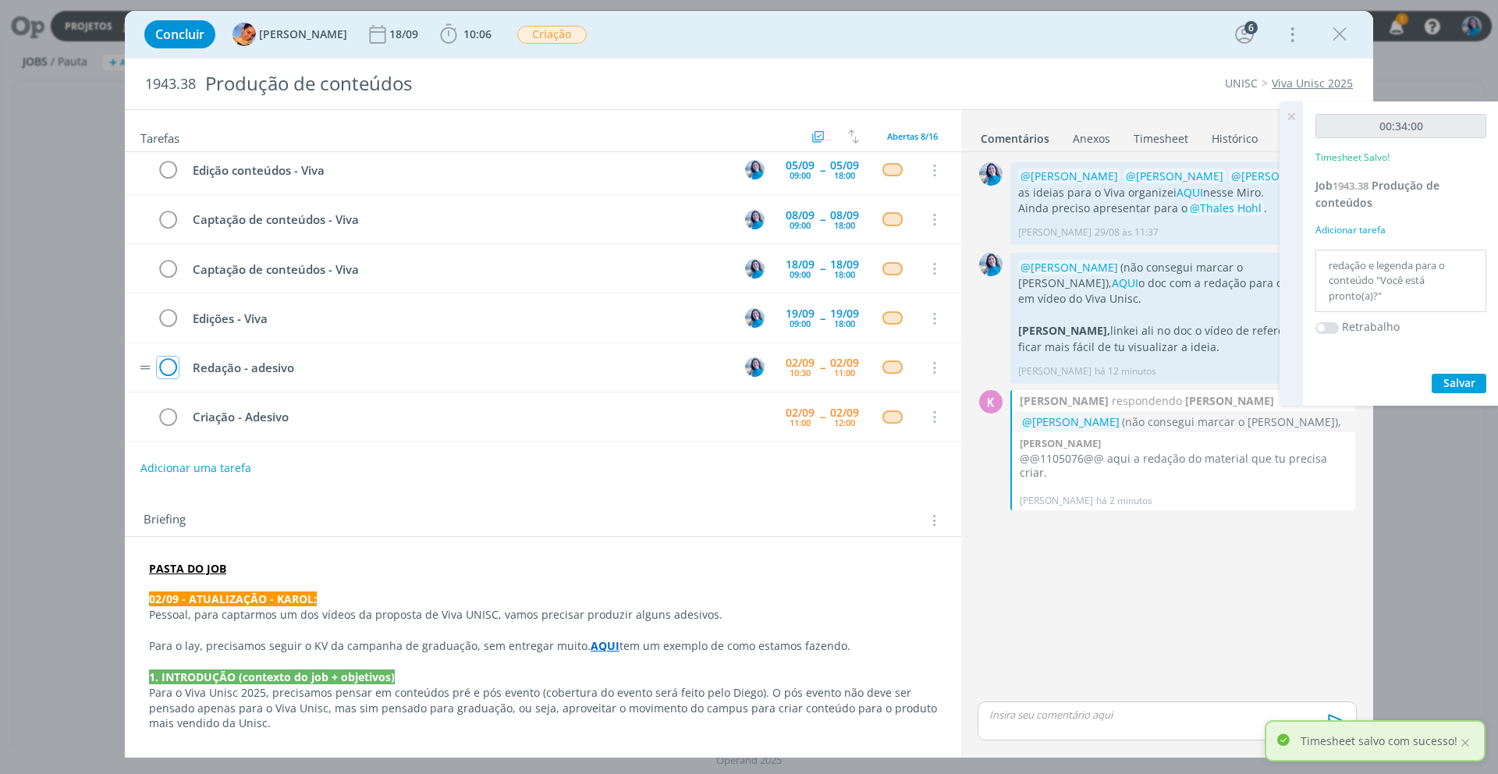
click at [170, 370] on icon "dialog" at bounding box center [168, 368] width 22 height 23
click at [1123, 115] on icon at bounding box center [1291, 116] width 28 height 30
